Goal: Information Seeking & Learning: Learn about a topic

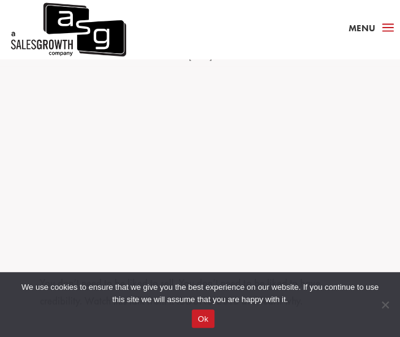
scroll to position [613, 0]
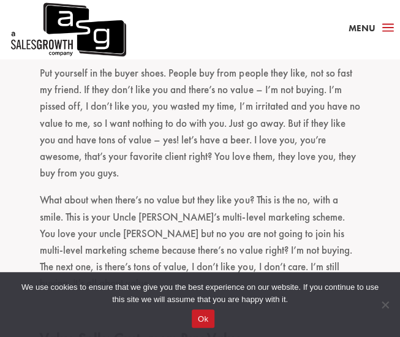
click at [189, 100] on p "Put yourself in the buyer shoes. People buy from people they like, not so fast …" at bounding box center [200, 128] width 320 height 127
click at [179, 159] on p "Put yourself in the buyer shoes. People buy from people they like, not so fast …" at bounding box center [200, 128] width 320 height 127
click at [202, 111] on p "Put yourself in the buyer shoes. People buy from people they like, not so fast …" at bounding box center [200, 128] width 320 height 127
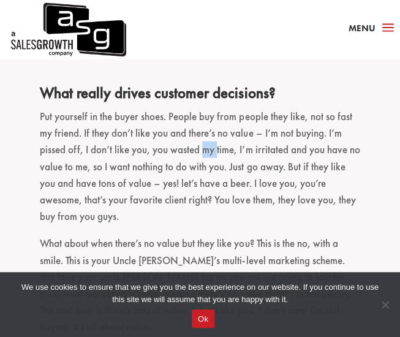
scroll to position [551, 0]
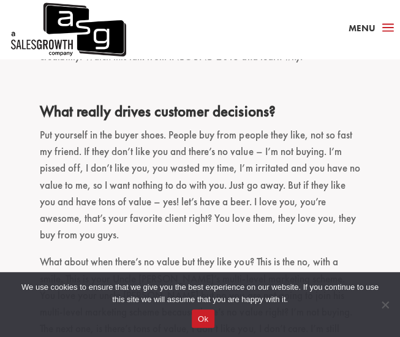
click at [232, 162] on p "Put yourself in the buyer shoes. People buy from people they like, not so fast …" at bounding box center [200, 189] width 320 height 127
click at [245, 201] on p "Put yourself in the buyer shoes. People buy from people they like, not so fast …" at bounding box center [200, 189] width 320 height 127
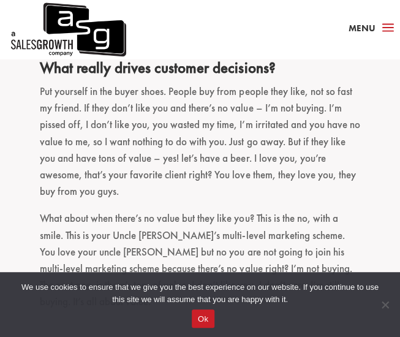
scroll to position [613, 0]
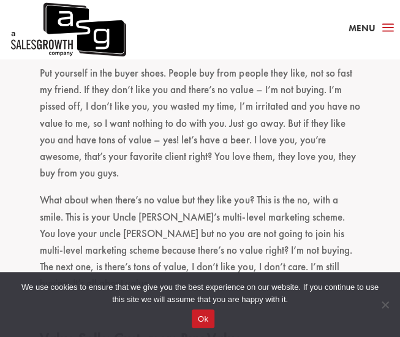
click at [252, 108] on p "Put yourself in the buyer shoes. People buy from people they like, not so fast …" at bounding box center [200, 128] width 320 height 127
click at [241, 159] on p "Put yourself in the buyer shoes. People buy from people they like, not so fast …" at bounding box center [200, 128] width 320 height 127
drag, startPoint x: 176, startPoint y: 103, endPoint x: 176, endPoint y: 117, distance: 14.1
click at [176, 111] on p "Put yourself in the buyer shoes. People buy from people they like, not so fast …" at bounding box center [200, 128] width 320 height 127
click at [182, 162] on p "Put yourself in the buyer shoes. People buy from people they like, not so fast …" at bounding box center [200, 128] width 320 height 127
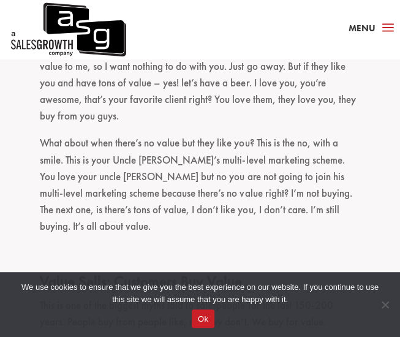
scroll to position [735, 0]
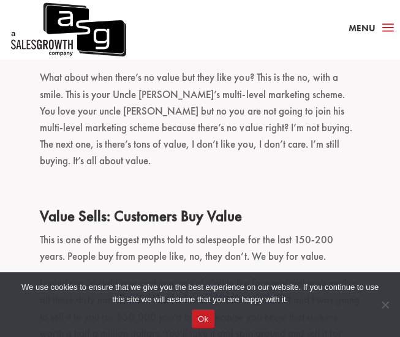
click at [242, 107] on p "What about when there’s no value but they like you? This is the no, with a smil…" at bounding box center [200, 124] width 320 height 110
click at [265, 143] on p "What about when there’s no value but they like you? This is the no, with a smil…" at bounding box center [200, 124] width 320 height 110
drag, startPoint x: 219, startPoint y: 95, endPoint x: 217, endPoint y: 145, distance: 49.6
click at [219, 104] on p "What about when there’s no value but they like you? This is the no, with a smil…" at bounding box center [200, 124] width 320 height 110
click at [217, 145] on p "What about when there’s no value but they like you? This is the no, with a smil…" at bounding box center [200, 124] width 320 height 110
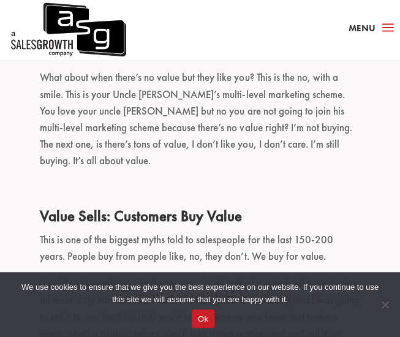
click at [273, 129] on p "What about when there’s no value but they like you? This is the no, with a smil…" at bounding box center [200, 124] width 320 height 110
click at [272, 151] on p "What about when there’s no value but they like you? This is the no, with a smil…" at bounding box center [200, 124] width 320 height 110
click at [271, 129] on p "What about when there’s no value but they like you? This is the no, with a smil…" at bounding box center [200, 124] width 320 height 110
click at [276, 145] on p "What about when there’s no value but they like you? This is the no, with a smil…" at bounding box center [200, 124] width 320 height 110
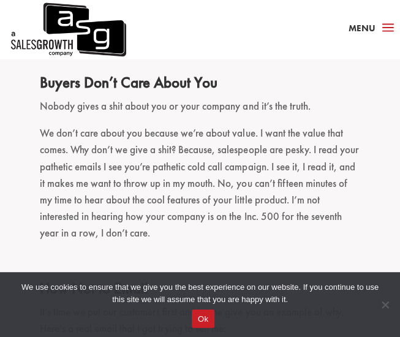
scroll to position [1092, 0]
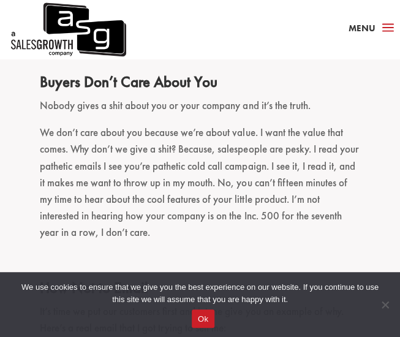
click at [221, 133] on p "We don’t care about you because we’re about value. I want the value that comes.…" at bounding box center [200, 187] width 320 height 127
click at [217, 135] on p "We don’t care about you because we’re about value. I want the value that comes.…" at bounding box center [200, 187] width 320 height 127
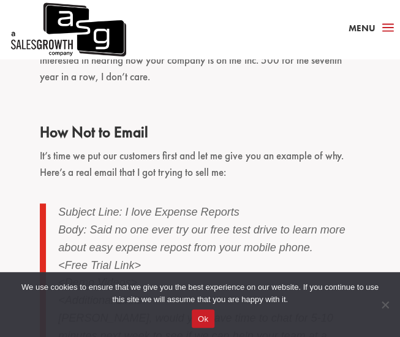
scroll to position [1337, 0]
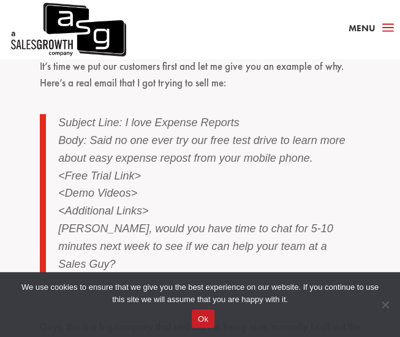
drag, startPoint x: 214, startPoint y: 53, endPoint x: 196, endPoint y: 112, distance: 62.2
click at [214, 53] on div "a Menu" at bounding box center [200, 29] width 400 height 59
click at [195, 132] on p "Body: Said no one ever try our free test drive to learn more about easy expense…" at bounding box center [208, 150] width 301 height 36
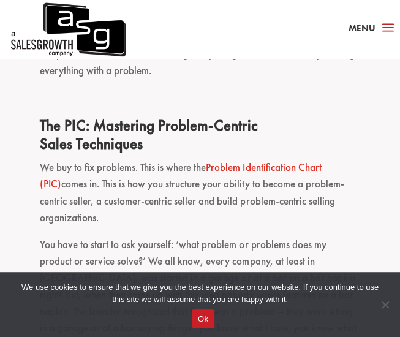
scroll to position [2194, 0]
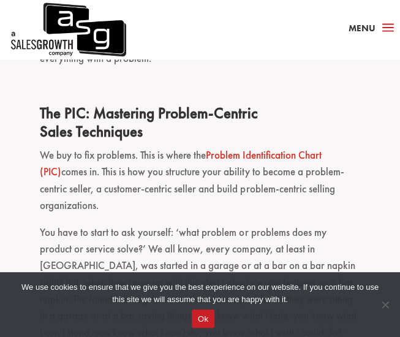
click at [306, 148] on link "Problem Identification Chart (PIC)" at bounding box center [180, 163] width 281 height 30
click at [170, 171] on p "We buy to fix problems. This is where the Problem Identification Chart (PIC) co…" at bounding box center [200, 185] width 320 height 77
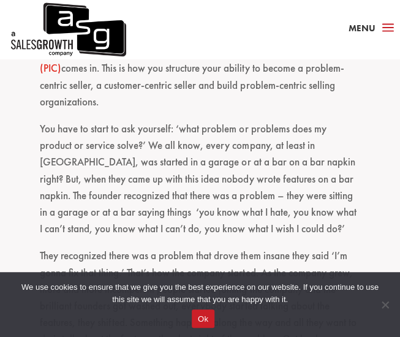
scroll to position [2317, 0]
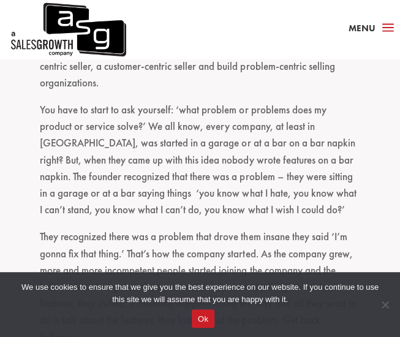
click at [175, 147] on p "You have to start to ask yourself: ‘what problem or problems does my product or…" at bounding box center [200, 165] width 320 height 127
click at [192, 181] on p "You have to start to ask yourself: ‘what problem or problems does my product or…" at bounding box center [200, 165] width 320 height 127
click at [200, 115] on p "You have to start to ask yourself: ‘what problem or problems does my product or…" at bounding box center [200, 165] width 320 height 127
click at [204, 126] on p "You have to start to ask yourself: ‘what problem or problems does my product or…" at bounding box center [200, 165] width 320 height 127
click at [283, 135] on p "You have to start to ask yourself: ‘what problem or problems does my product or…" at bounding box center [200, 165] width 320 height 127
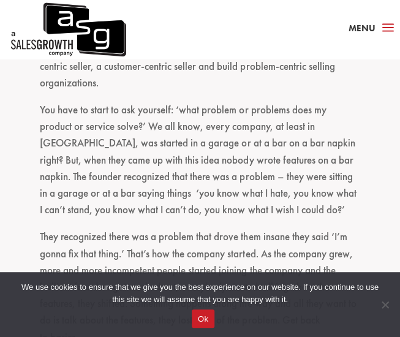
click at [210, 125] on p "You have to start to ask yourself: ‘what problem or problems does my product or…" at bounding box center [200, 165] width 320 height 127
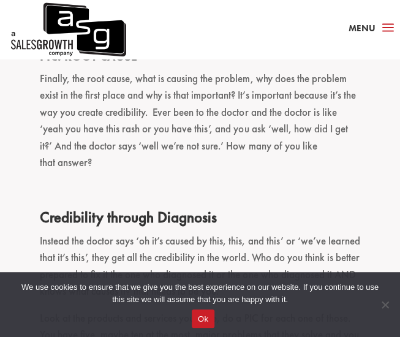
scroll to position [2868, 0]
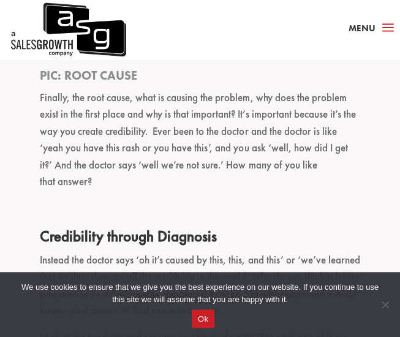
click at [278, 140] on p "Finally, the root cause, what is causing the problem, why does the problem exis…" at bounding box center [200, 144] width 320 height 110
click at [274, 200] on p at bounding box center [200, 213] width 320 height 27
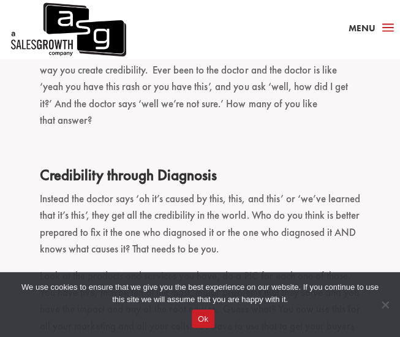
scroll to position [2990, 0]
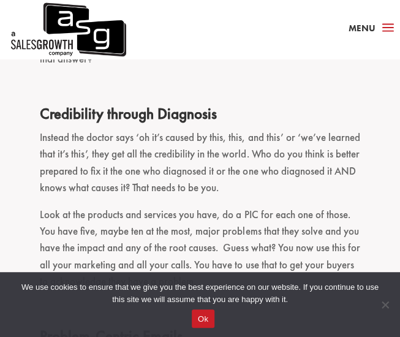
click at [181, 130] on p "Instead the doctor says ‘oh it’s caused by this, this, and this’ or ‘we’ve lear…" at bounding box center [200, 167] width 320 height 77
click at [310, 141] on p "Instead the doctor says ‘oh it’s caused by this, this, and this’ or ‘we’ve lear…" at bounding box center [200, 167] width 320 height 77
click at [308, 161] on p "Instead the doctor says ‘oh it’s caused by this, this, and this’ or ‘we’ve lear…" at bounding box center [200, 167] width 320 height 77
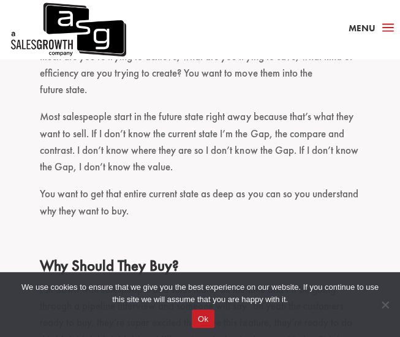
scroll to position [4950, 0]
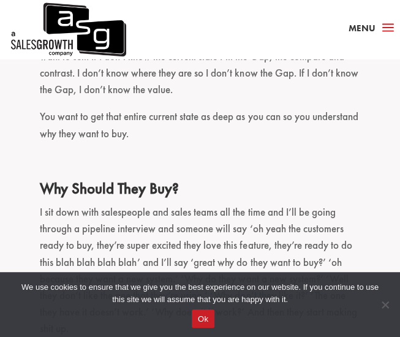
click at [312, 157] on p at bounding box center [200, 166] width 320 height 27
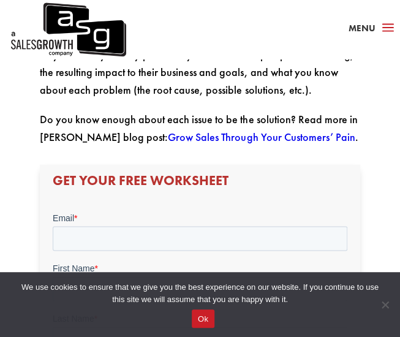
scroll to position [429, 0]
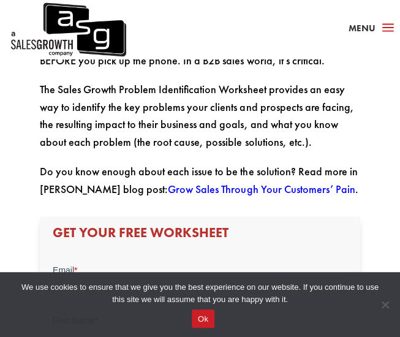
click at [179, 194] on link "Grow Sales Through Your Customers’ Pain" at bounding box center [261, 188] width 187 height 14
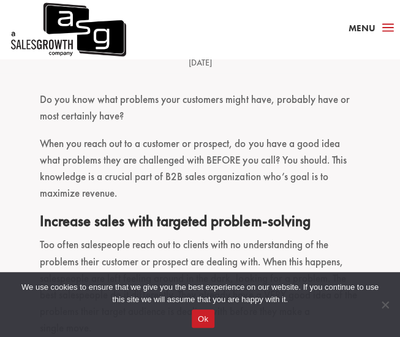
scroll to position [245, 0]
